Goal: Share content: Share content

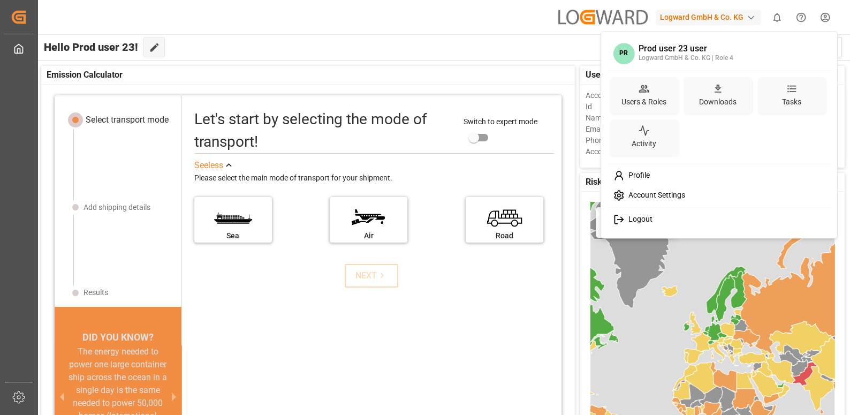
click at [825, 23] on html "Created by potrace 1.15, written by [PERSON_NAME] [DATE]-[DATE] Created by potr…" at bounding box center [425, 247] width 850 height 495
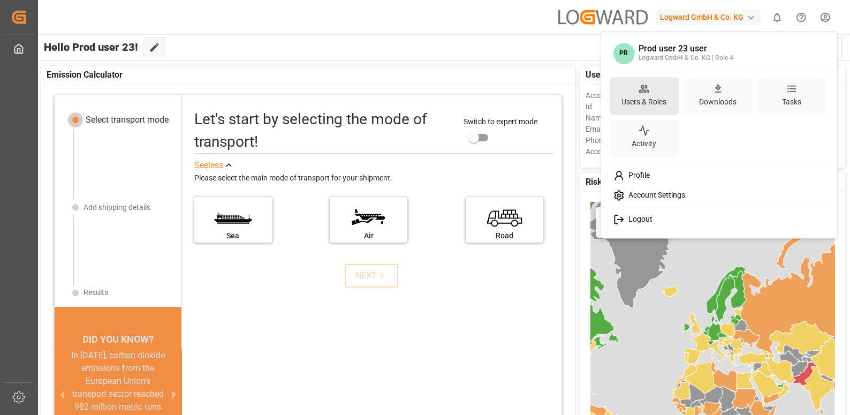
click at [660, 96] on div "Users & Roles" at bounding box center [643, 102] width 49 height 16
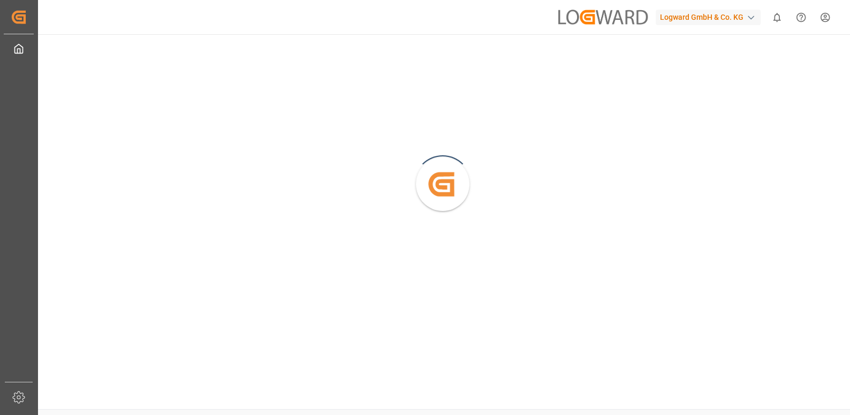
click at [827, 24] on html "Created by potrace 1.15, written by Peter Selinger 2001-2017 Created by potrace…" at bounding box center [425, 247] width 850 height 495
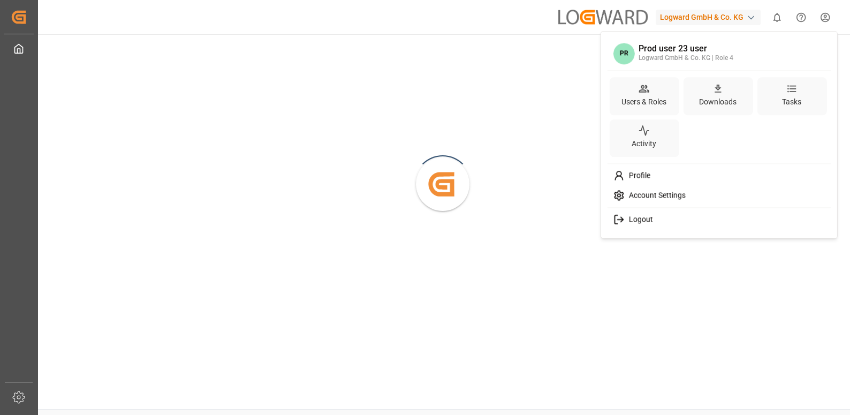
click at [826, 26] on html "Created by potrace 1.15, written by [PERSON_NAME] [DATE]-[DATE] Created by potr…" at bounding box center [425, 247] width 850 height 495
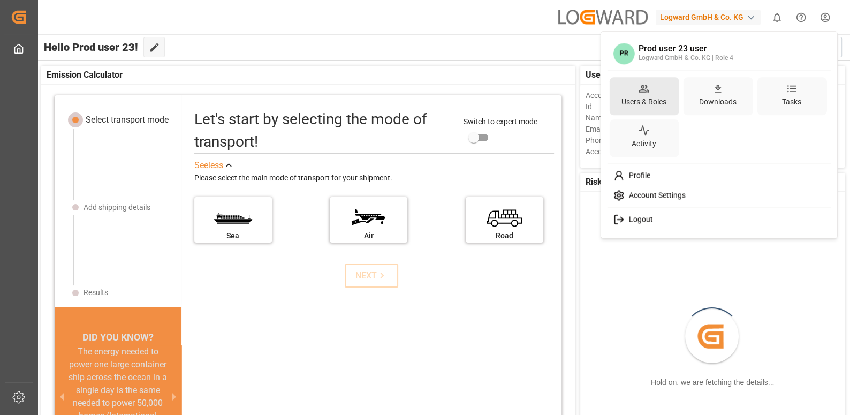
click at [655, 102] on div "Users & Roles" at bounding box center [643, 102] width 49 height 16
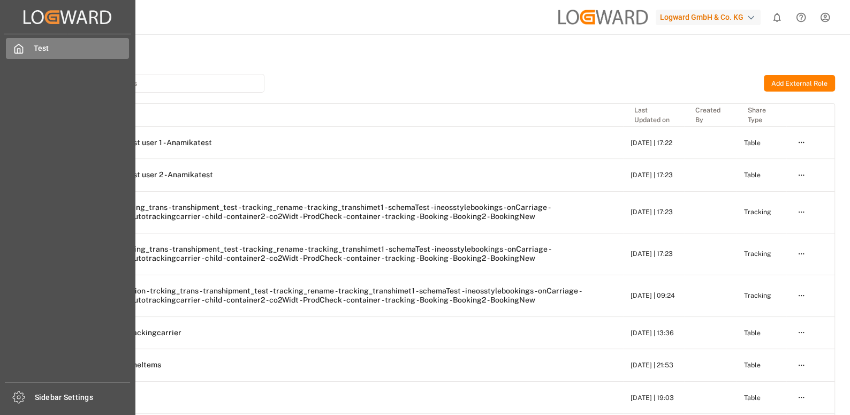
click at [27, 44] on div "Test Test" at bounding box center [67, 48] width 123 height 21
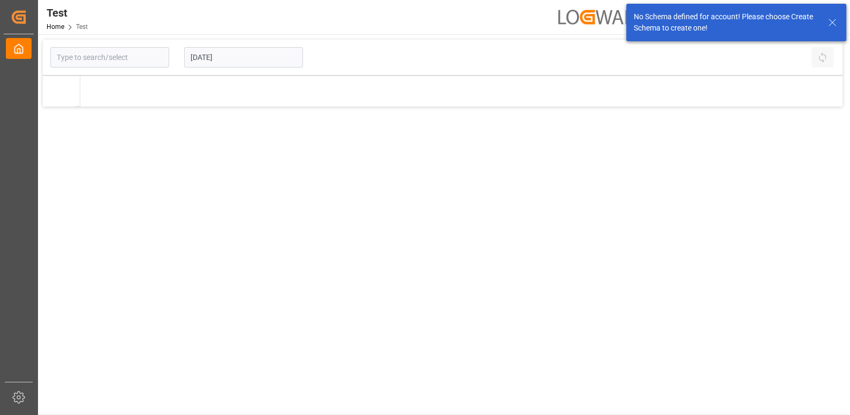
click at [824, 27] on div "No Schema defined for account! Please choose Create Schema to create one!" at bounding box center [730, 22] width 192 height 22
click at [835, 22] on icon at bounding box center [832, 22] width 13 height 13
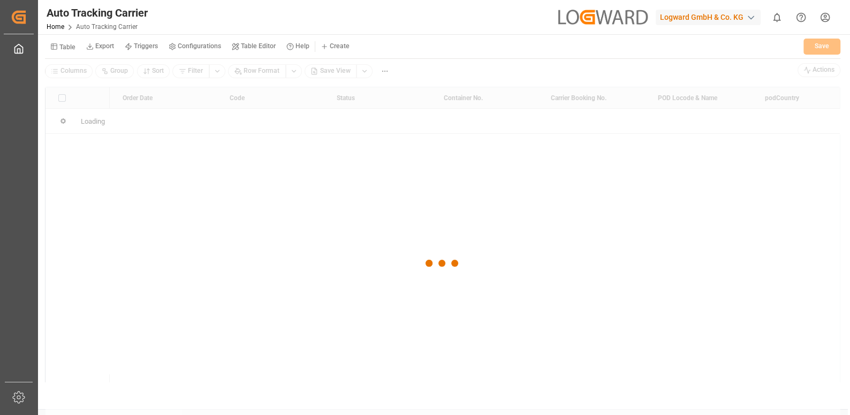
click at [65, 50] on button "Table" at bounding box center [63, 46] width 36 height 19
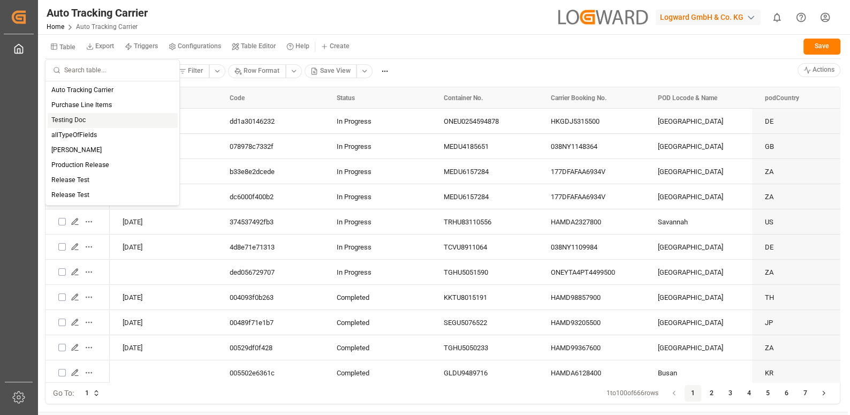
click at [91, 125] on div "Testing Doc" at bounding box center [113, 120] width 130 height 15
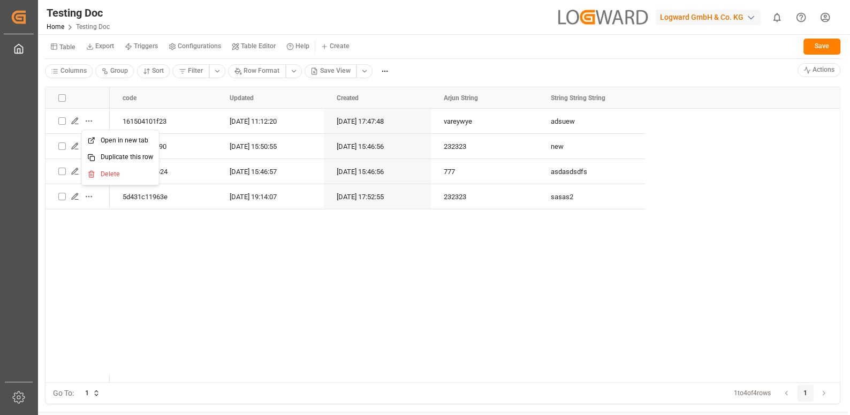
click at [92, 118] on html "Created by potrace 1.15, written by Peter Selinger 2001-2017 Created by potrace…" at bounding box center [425, 247] width 850 height 495
click at [88, 117] on html "Created by potrace 1.15, written by Peter Selinger 2001-2017 Created by potrace…" at bounding box center [425, 247] width 850 height 495
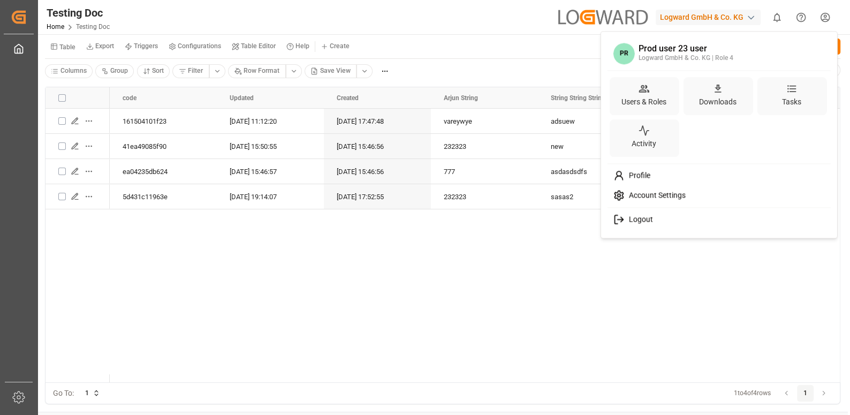
click at [822, 20] on html "Created by potrace 1.15, written by [PERSON_NAME] [DATE]-[DATE] Created by potr…" at bounding box center [425, 247] width 850 height 495
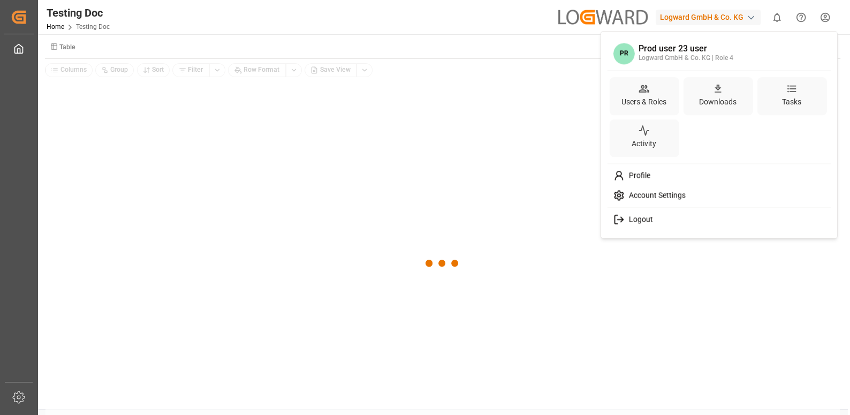
click at [823, 22] on html "Created by potrace 1.15, written by Peter Selinger 2001-2017 Created by potrace…" at bounding box center [425, 247] width 850 height 495
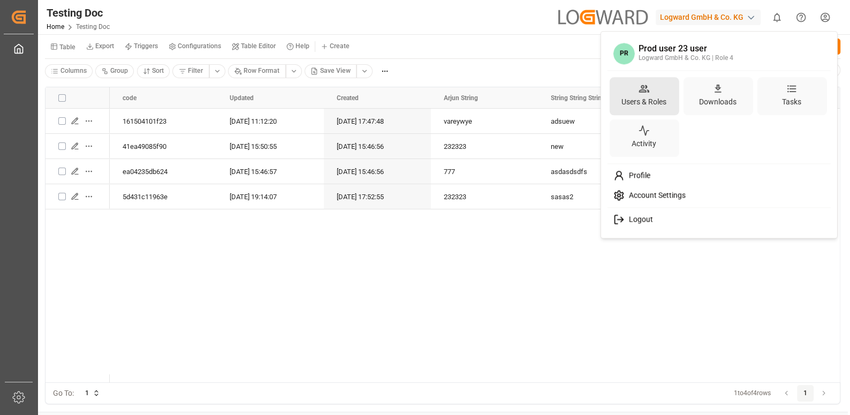
click at [669, 101] on div "Users & Roles" at bounding box center [644, 96] width 70 height 38
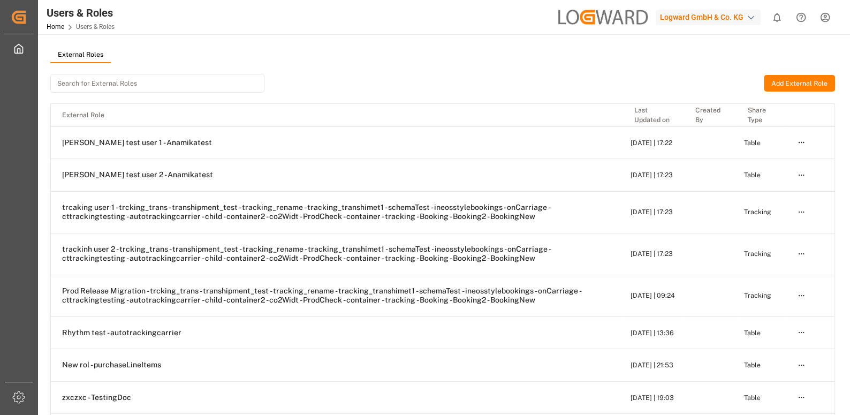
click at [831, 19] on html "Created by potrace 1.15, written by Peter Selinger 2001-2017 Created by potrace…" at bounding box center [425, 247] width 850 height 495
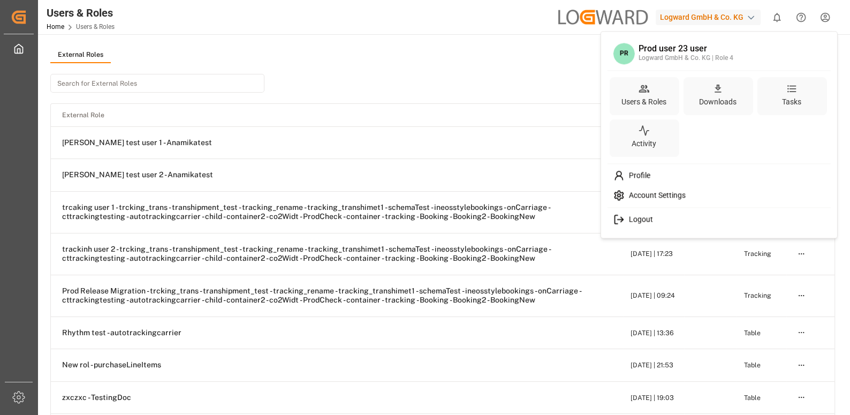
click at [754, 21] on html "Created by potrace 1.15, written by Peter Selinger 2001-2017 Created by potrace…" at bounding box center [425, 247] width 850 height 495
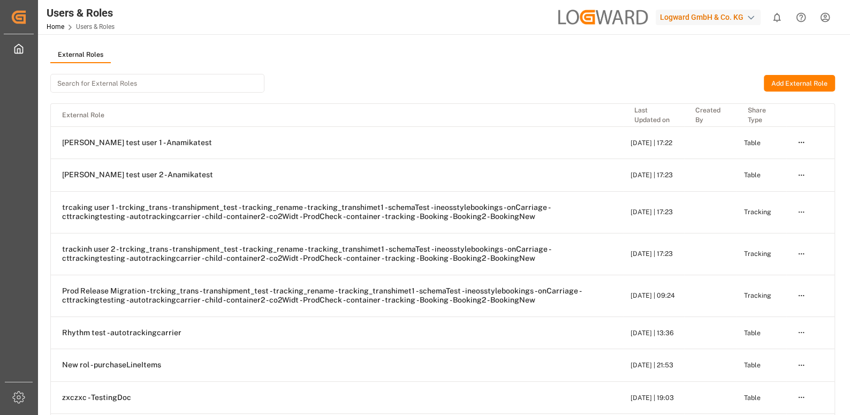
click at [746, 19] on div "button" at bounding box center [751, 17] width 11 height 11
click at [828, 21] on html "Created by potrace 1.15, written by Peter Selinger 2001-2017 Created by potrace…" at bounding box center [425, 247] width 850 height 495
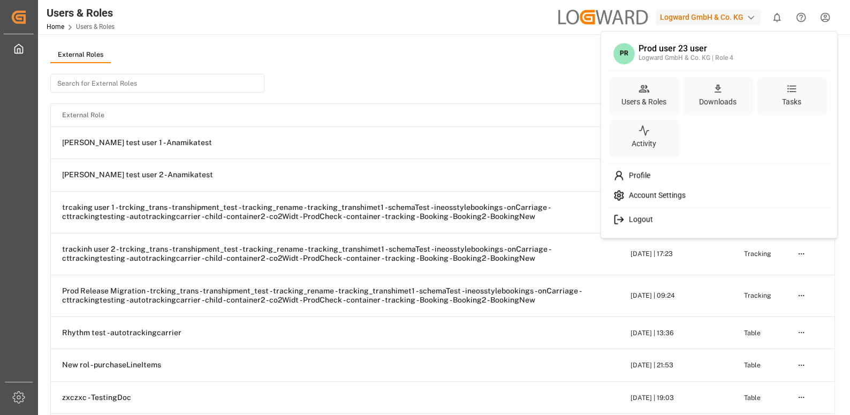
click at [827, 21] on html "Created by potrace 1.15, written by Peter Selinger 2001-2017 Created by potrace…" at bounding box center [425, 247] width 850 height 495
click at [701, 192] on div "Account Settings" at bounding box center [718, 196] width 219 height 20
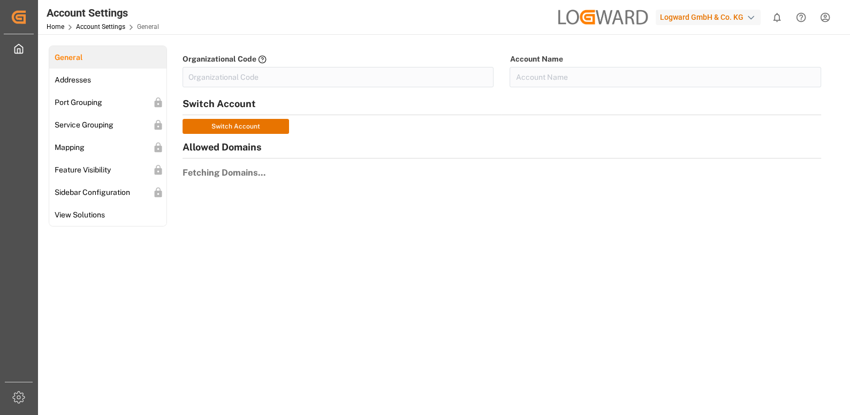
type input "LogwardG-A4U1"
type input "Logward GmbH & Co. KG"
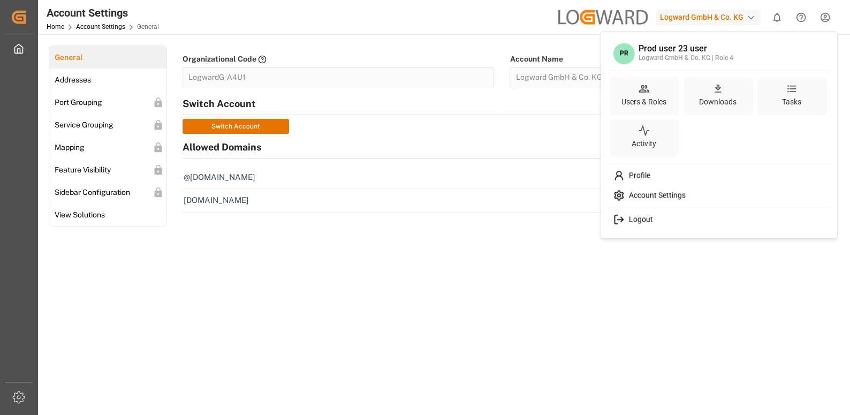
click at [829, 19] on html "Created by potrace 1.15, written by Peter Selinger 2001-2017 Created by potrace…" at bounding box center [425, 247] width 850 height 495
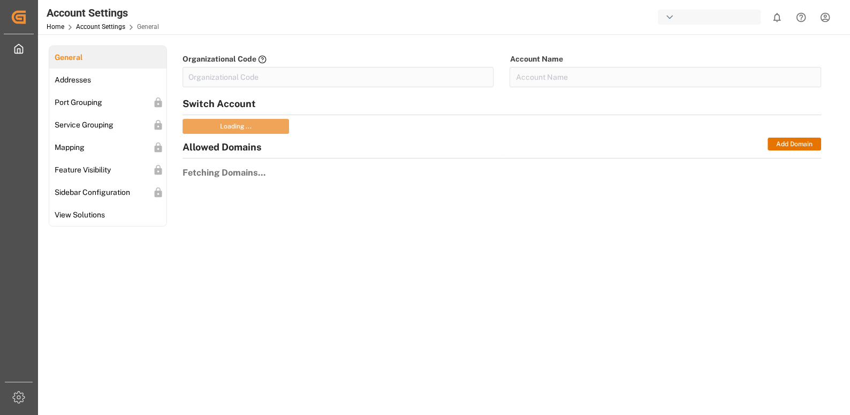
type input "LogwardG-A4U1"
type input "Logward GmbH & Co. KG"
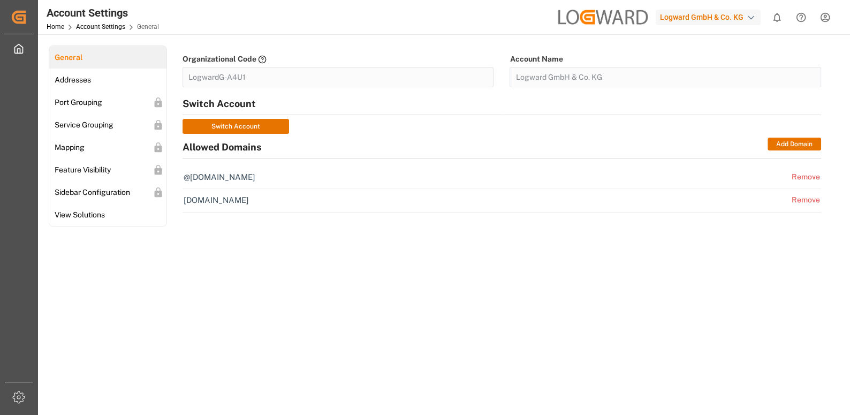
click at [823, 21] on html "Created by potrace 1.15, written by Peter Selinger 2001-2017 Created by potrace…" at bounding box center [425, 247] width 850 height 495
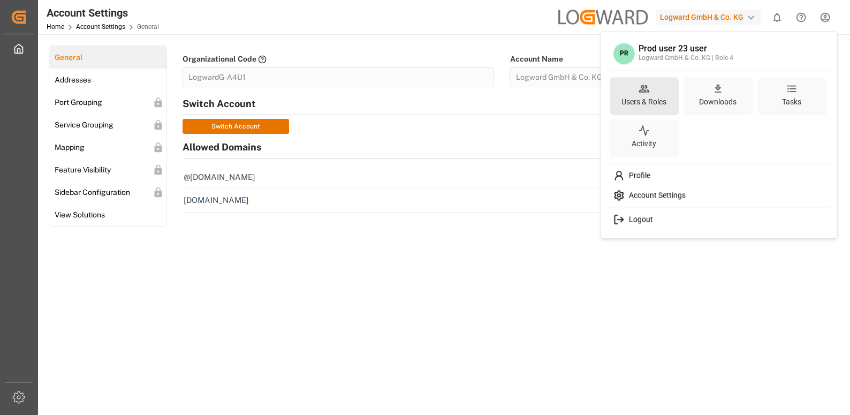
click at [650, 98] on div "Users & Roles" at bounding box center [643, 102] width 49 height 16
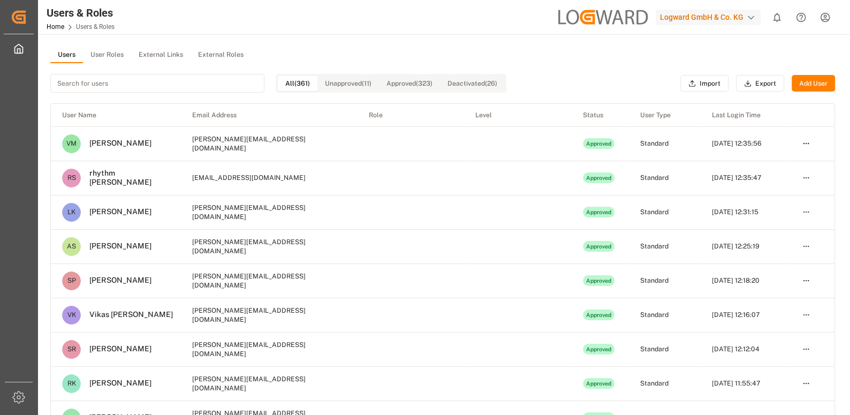
click at [170, 49] on button "External Links" at bounding box center [160, 55] width 59 height 16
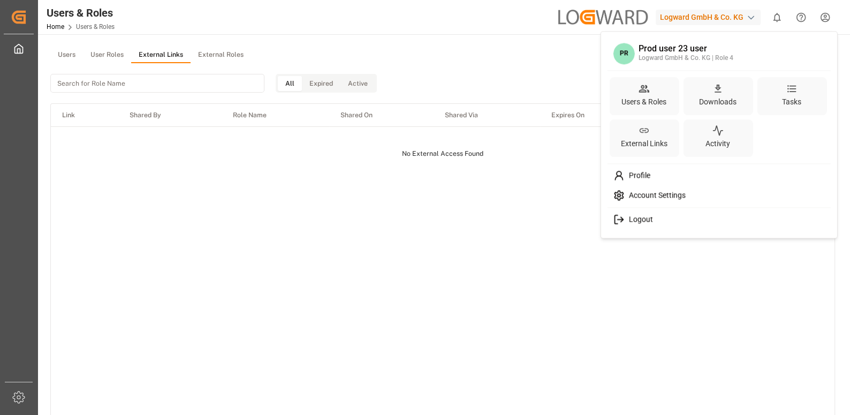
click at [824, 21] on html "Created by potrace 1.15, written by Peter Selinger 2001-2017 Created by potrace…" at bounding box center [425, 247] width 850 height 495
click at [432, 194] on html "Created by potrace 1.15, written by Peter Selinger 2001-2017 Created by potrace…" at bounding box center [425, 247] width 850 height 495
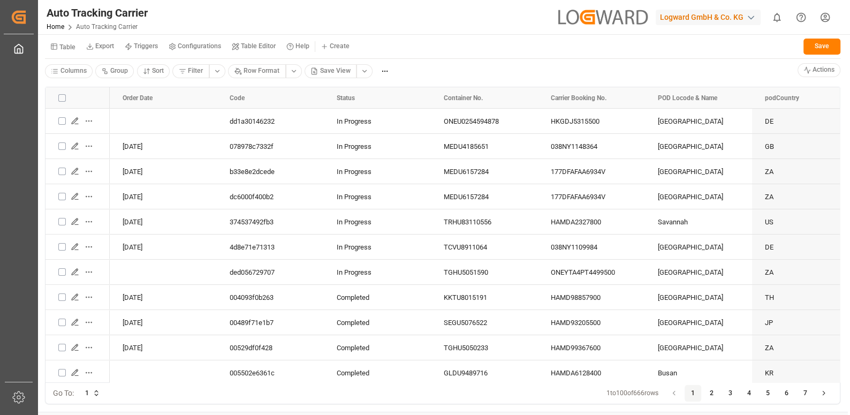
click at [64, 49] on small "Table" at bounding box center [67, 47] width 16 height 6
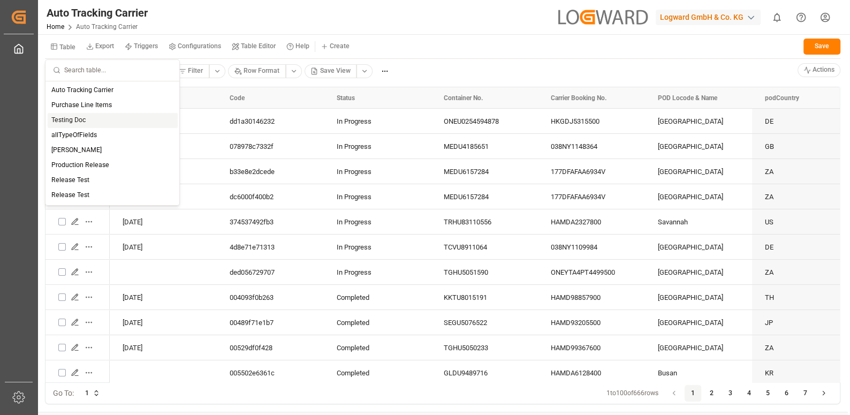
click at [75, 124] on div "Testing Doc" at bounding box center [113, 120] width 130 height 15
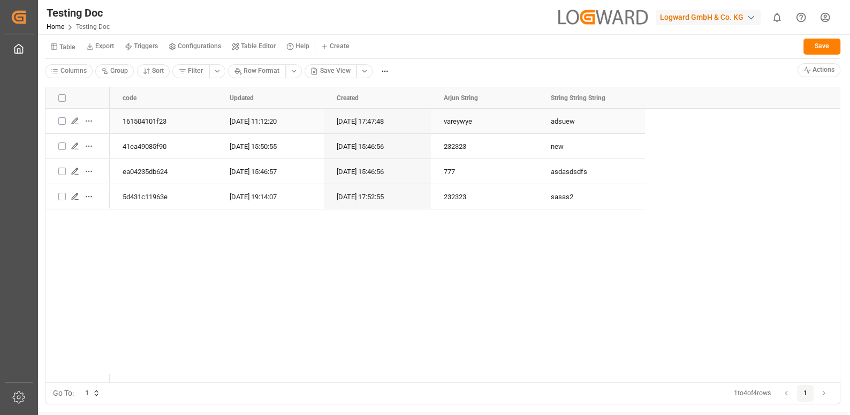
click at [92, 118] on html "Created by potrace 1.15, written by Peter Selinger 2001-2017 Created by potrace…" at bounding box center [425, 247] width 850 height 495
click at [120, 174] on span "Share Link" at bounding box center [116, 175] width 31 height 10
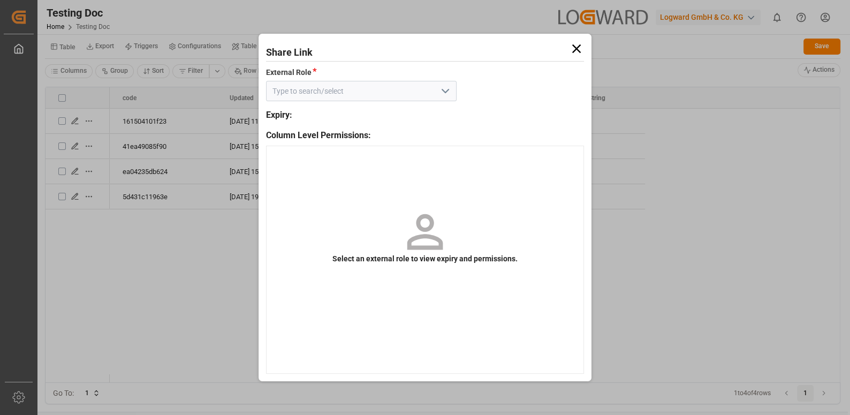
click at [441, 96] on icon "open menu" at bounding box center [445, 91] width 13 height 13
click at [574, 43] on icon at bounding box center [576, 48] width 15 height 15
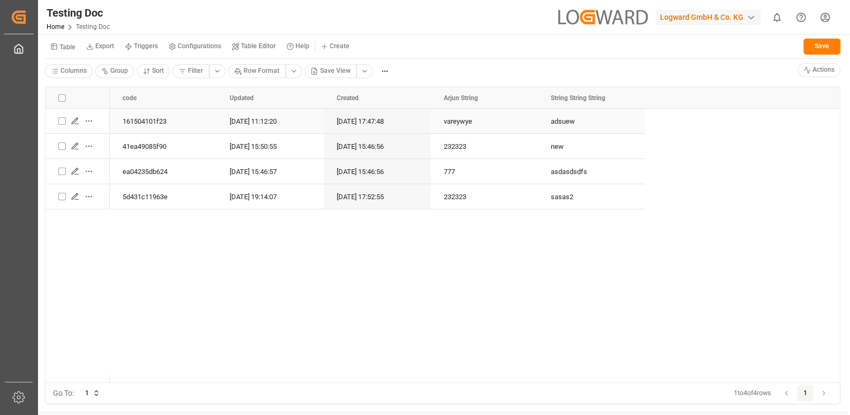
click at [82, 122] on html "Created by potrace 1.15, written by Peter Selinger 2001-2017 Created by potrace…" at bounding box center [425, 247] width 850 height 495
click at [127, 175] on span "Share Link" at bounding box center [116, 175] width 31 height 10
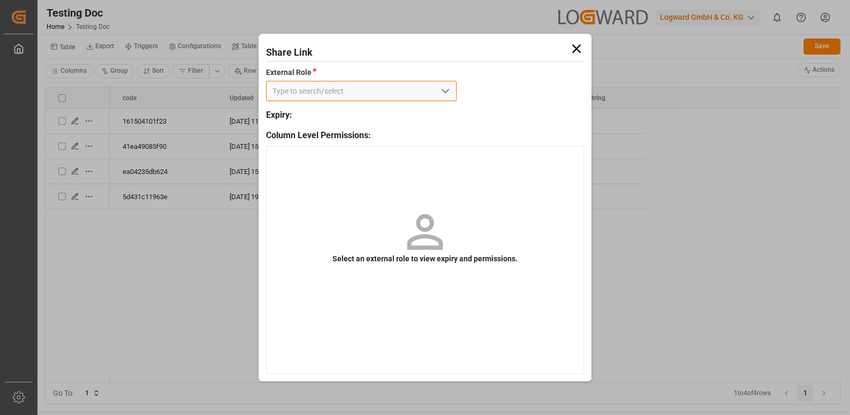
click at [436, 97] on input at bounding box center [361, 91] width 191 height 20
click at [439, 95] on icon "open menu" at bounding box center [445, 91] width 13 height 13
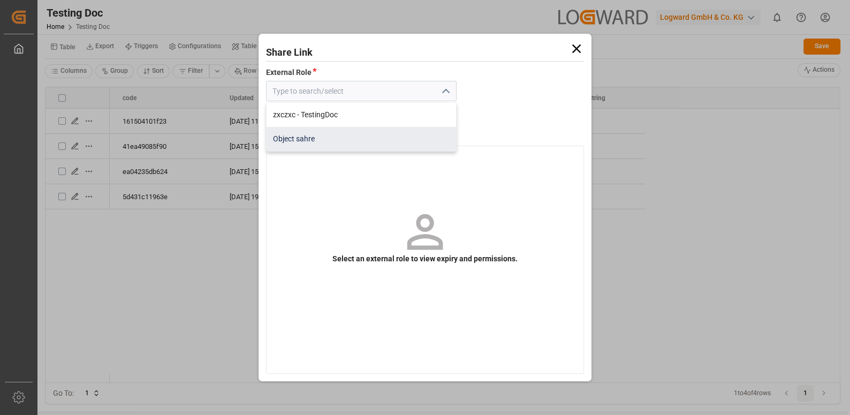
click at [394, 138] on div "Object sahre" at bounding box center [362, 139] width 190 height 24
type input "Object sahre"
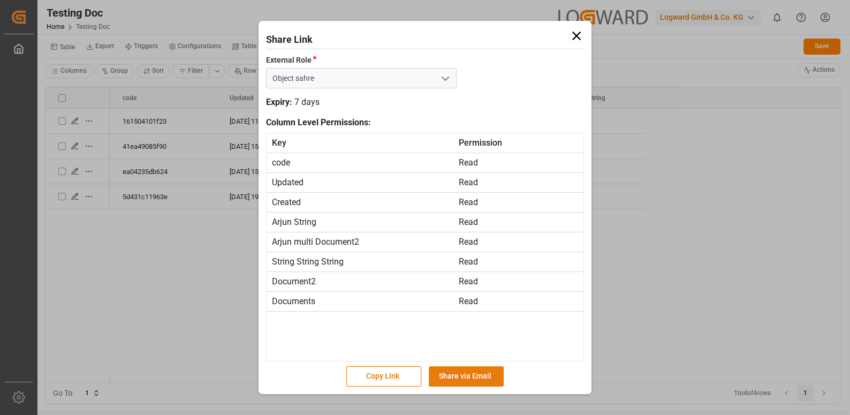
click at [466, 381] on button "Share via Email" at bounding box center [466, 376] width 75 height 20
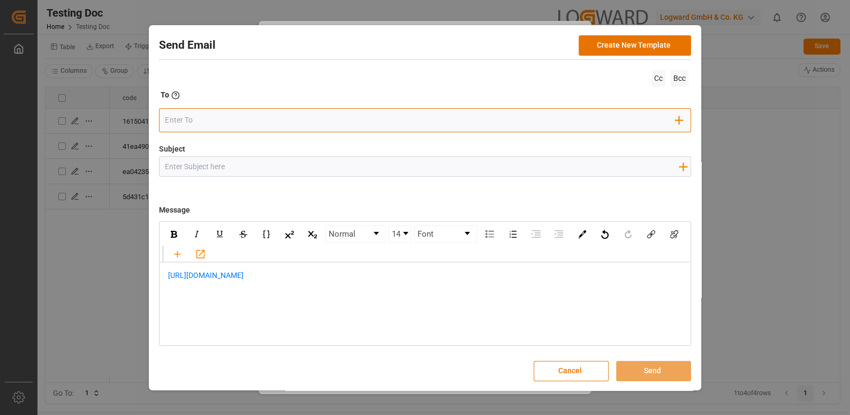
click at [216, 110] on div "Add Field to To" at bounding box center [425, 120] width 532 height 24
click at [195, 119] on input "email" at bounding box center [420, 120] width 511 height 16
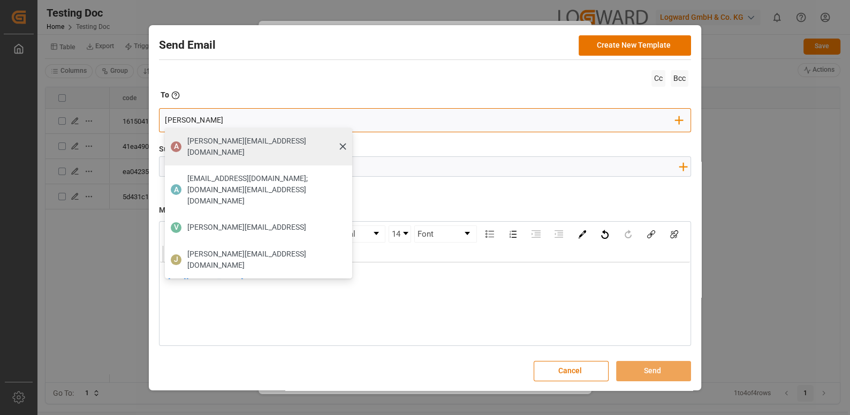
type input "ana"
click at [210, 141] on span "anamika.sindhu@logward.com" at bounding box center [265, 146] width 157 height 22
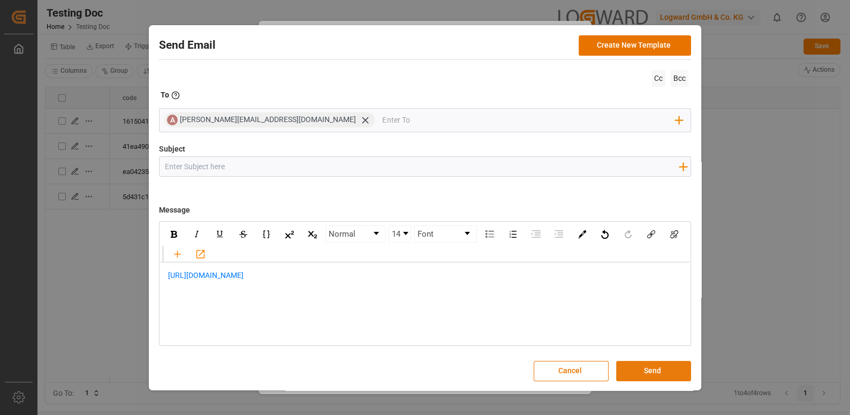
click at [649, 364] on button "Send" at bounding box center [653, 371] width 75 height 20
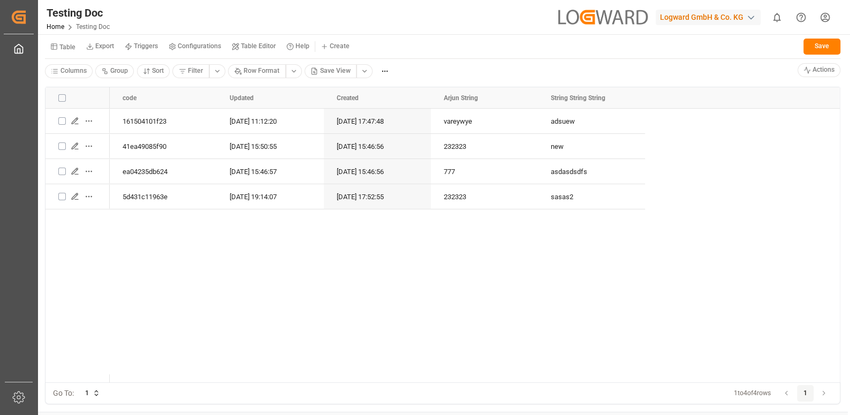
click at [821, 21] on html "Created by potrace 1.15, written by Peter Selinger 2001-2017 Created by potrace…" at bounding box center [425, 247] width 850 height 495
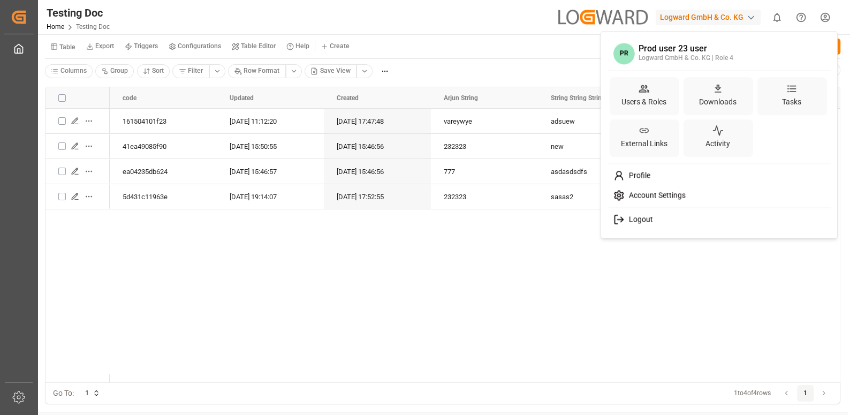
click at [645, 213] on div "Logout" at bounding box center [718, 220] width 219 height 20
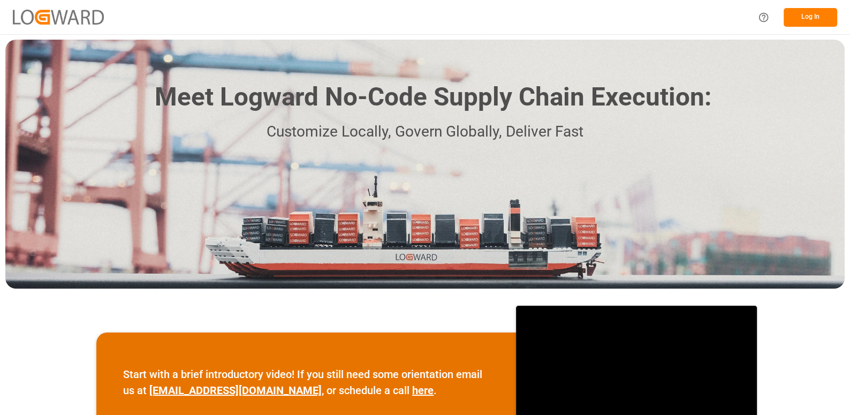
click at [800, 21] on button "Log In" at bounding box center [811, 17] width 54 height 19
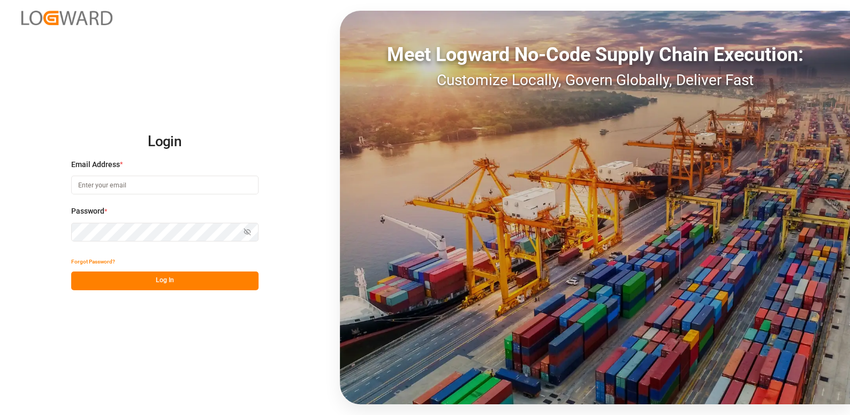
click at [176, 178] on input at bounding box center [164, 185] width 187 height 19
paste input "[EMAIL_ADDRESS][DOMAIN_NAME]"
type input "[EMAIL_ADDRESS][DOMAIN_NAME]"
click at [279, 256] on div "Login Email Address * [EMAIL_ADDRESS][DOMAIN_NAME] Password * Show password For…" at bounding box center [425, 207] width 850 height 415
click at [253, 233] on button "Show password" at bounding box center [247, 232] width 22 height 19
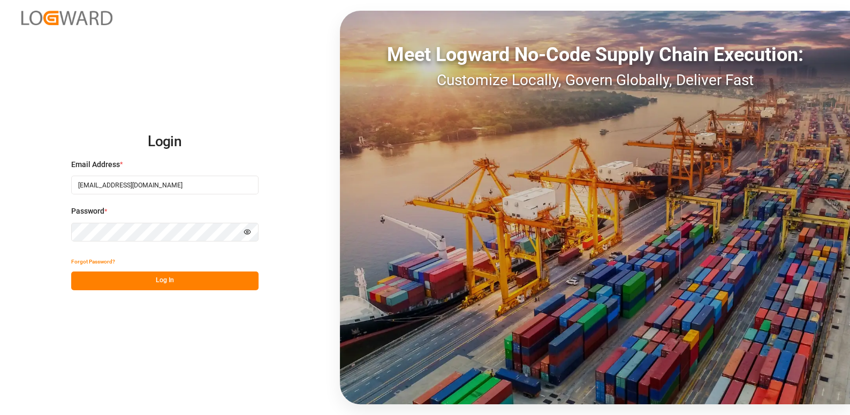
click at [153, 283] on button "Log In" at bounding box center [164, 280] width 187 height 19
